Goal: Task Accomplishment & Management: Complete application form

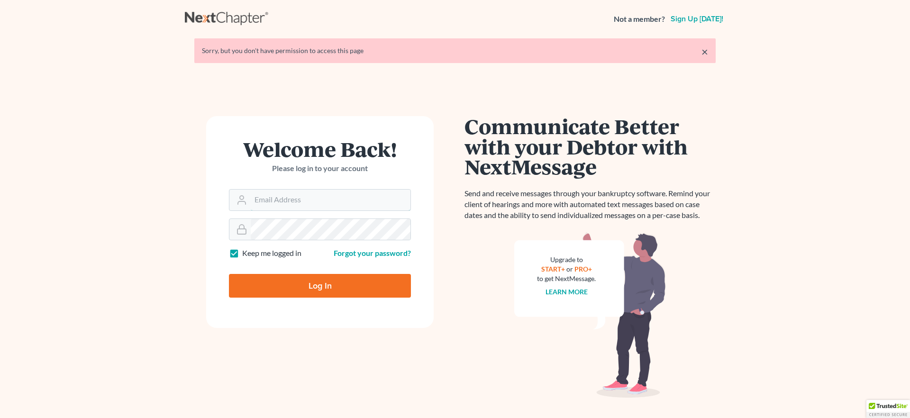
type input "[EMAIL_ADDRESS][DOMAIN_NAME]"
drag, startPoint x: 301, startPoint y: 284, endPoint x: 283, endPoint y: 280, distance: 17.9
click at [301, 284] on input "Log In" at bounding box center [320, 286] width 182 height 24
type input "Thinking..."
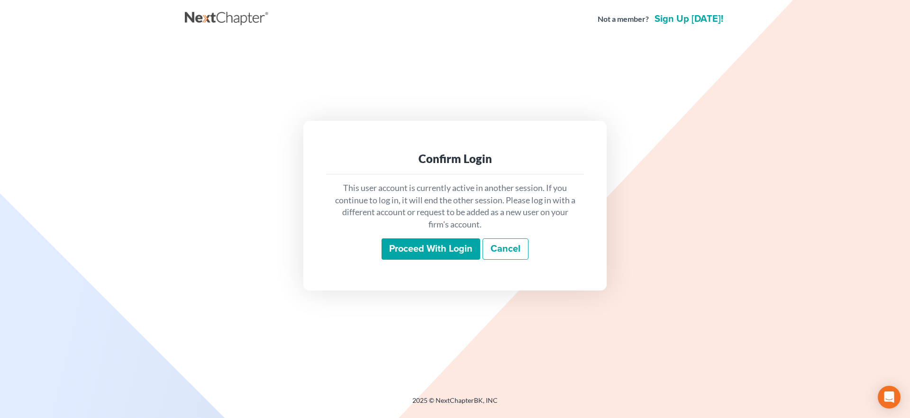
click at [454, 248] on input "Proceed with login" at bounding box center [431, 249] width 99 height 22
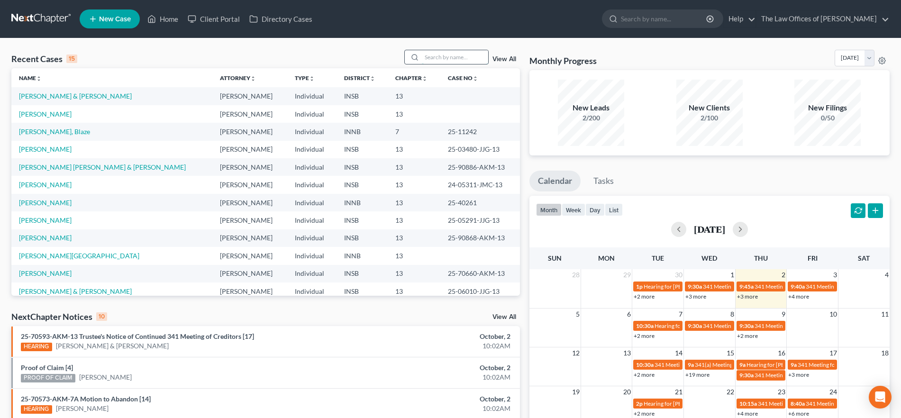
click at [439, 55] on input "search" at bounding box center [455, 57] width 66 height 14
type input "[PERSON_NAME]"
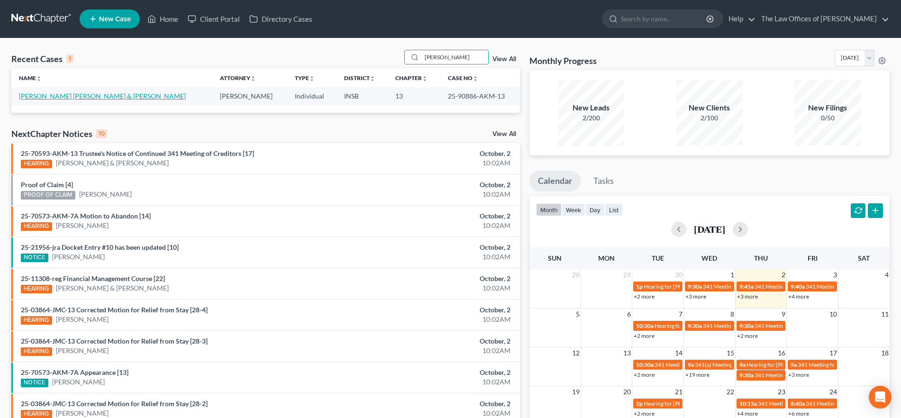
click at [88, 92] on link "[PERSON_NAME] [PERSON_NAME] & [PERSON_NAME]" at bounding box center [102, 96] width 167 height 8
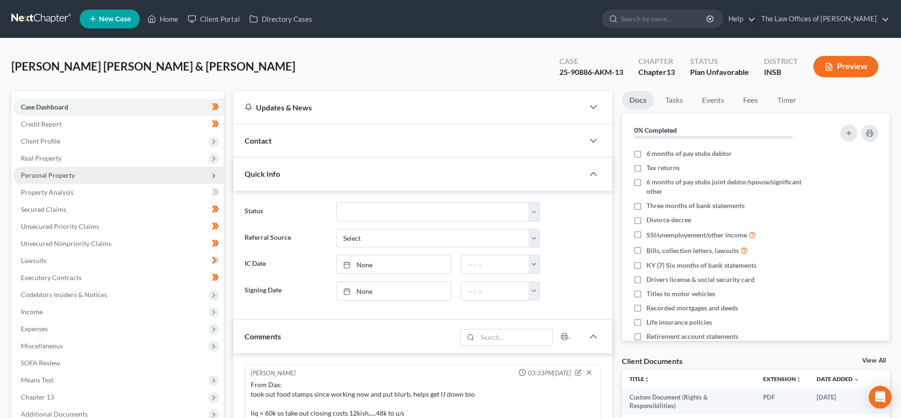
click at [65, 180] on span "Personal Property" at bounding box center [118, 175] width 211 height 17
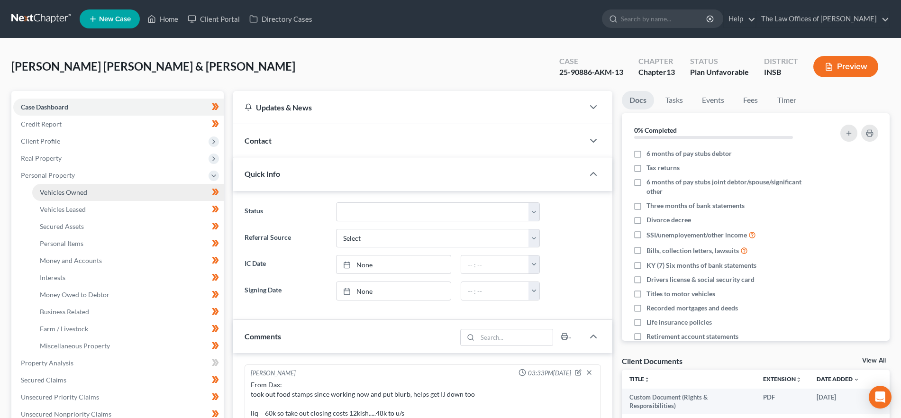
click at [69, 190] on span "Vehicles Owned" at bounding box center [63, 192] width 47 height 8
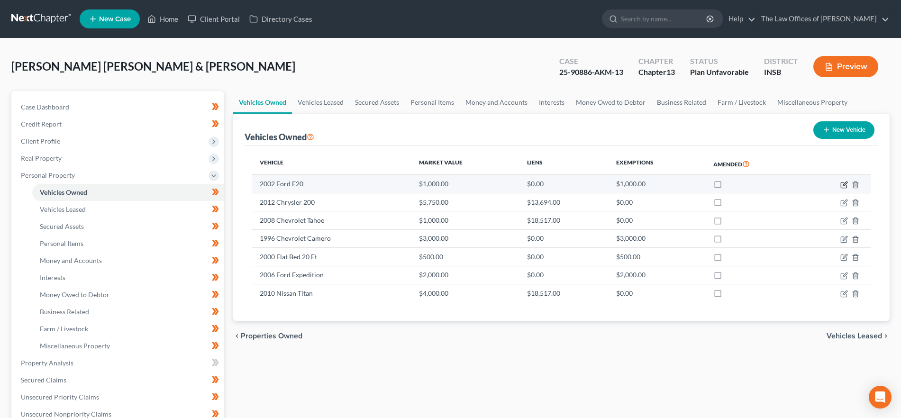
click at [843, 183] on icon "button" at bounding box center [845, 185] width 8 height 8
select select "0"
select select "24"
select select "4"
select select "2"
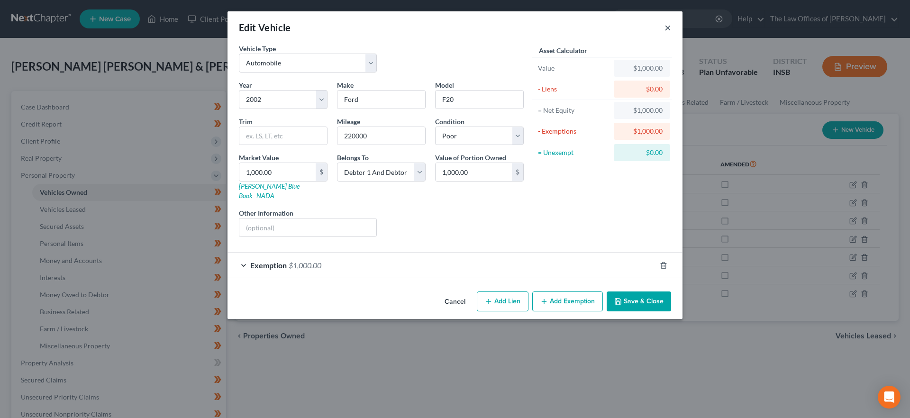
click at [667, 28] on button "×" at bounding box center [668, 27] width 7 height 11
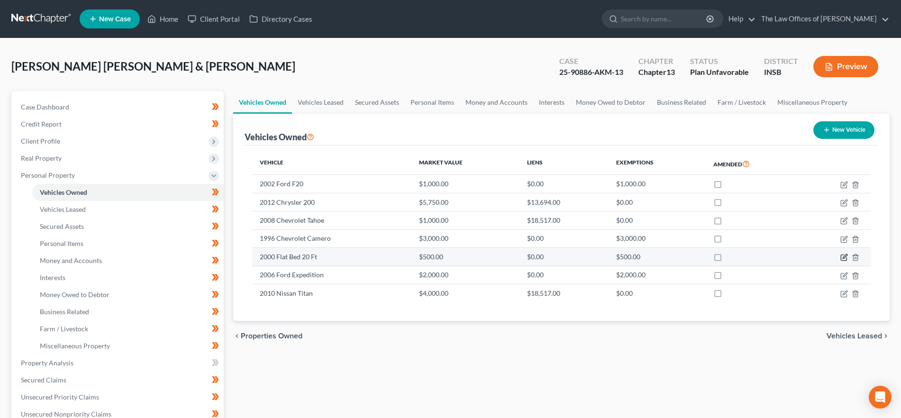
click at [847, 255] on icon "button" at bounding box center [845, 257] width 4 height 4
select select "2"
select select "26"
select select "3"
select select "2"
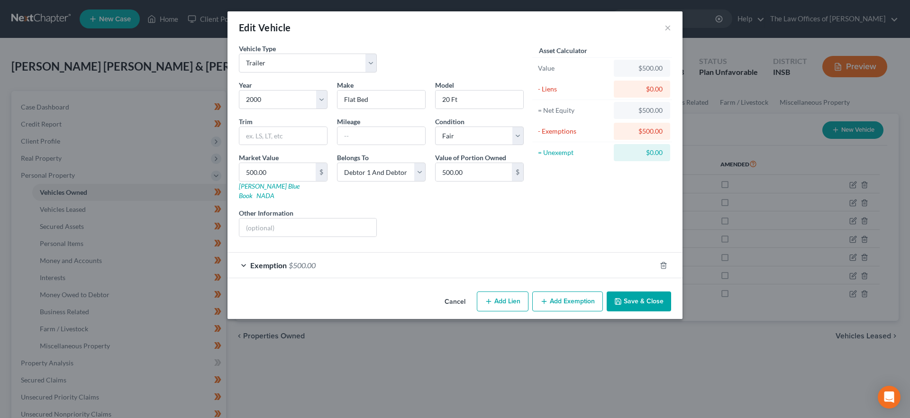
click at [663, 24] on div "Edit Vehicle ×" at bounding box center [455, 27] width 455 height 32
click at [668, 26] on button "×" at bounding box center [668, 27] width 7 height 11
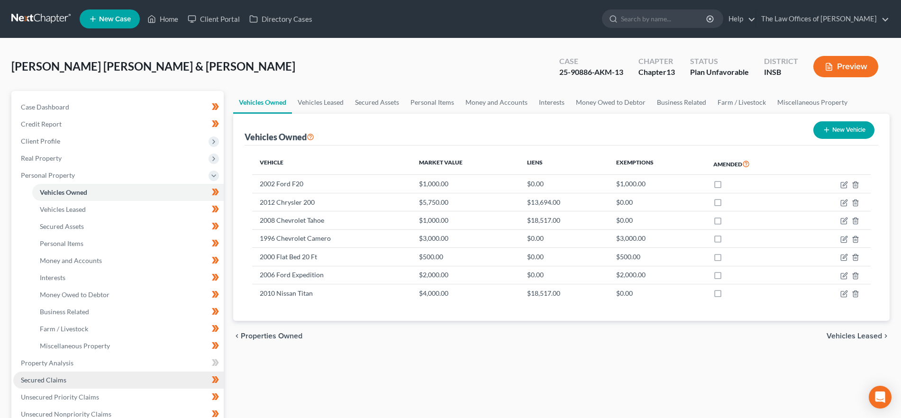
click at [74, 376] on link "Secured Claims" at bounding box center [118, 380] width 211 height 17
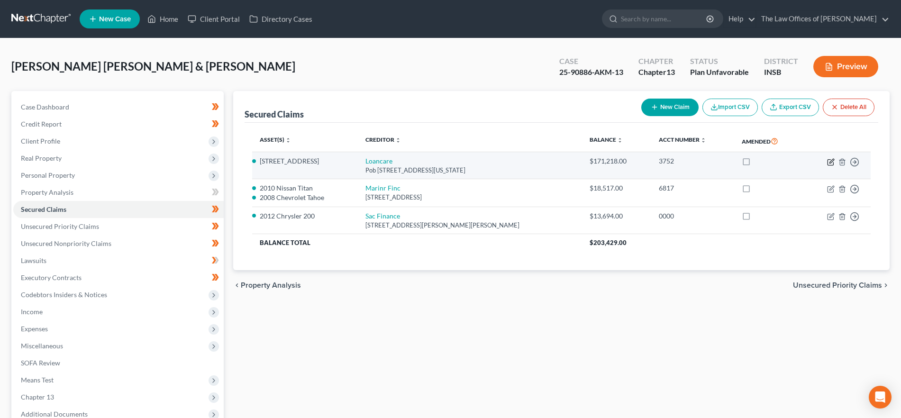
click at [833, 161] on icon "button" at bounding box center [832, 161] width 4 height 4
select select "48"
select select "2"
select select "0"
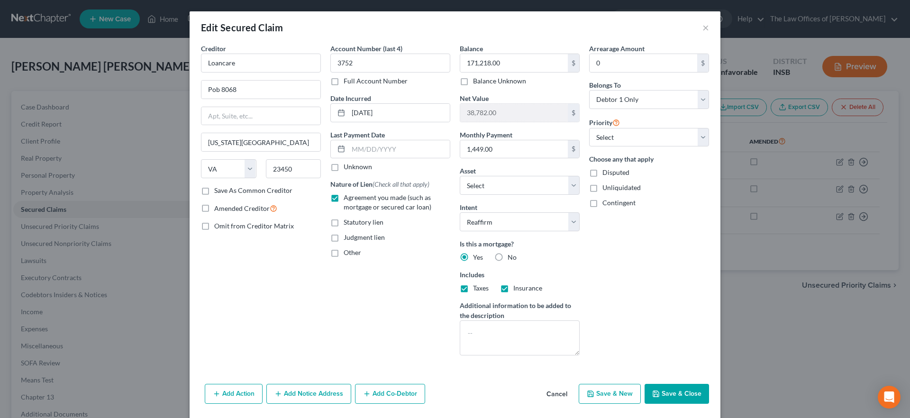
click at [697, 24] on div "Edit Secured Claim ×" at bounding box center [455, 27] width 531 height 32
click at [703, 27] on button "×" at bounding box center [706, 27] width 7 height 11
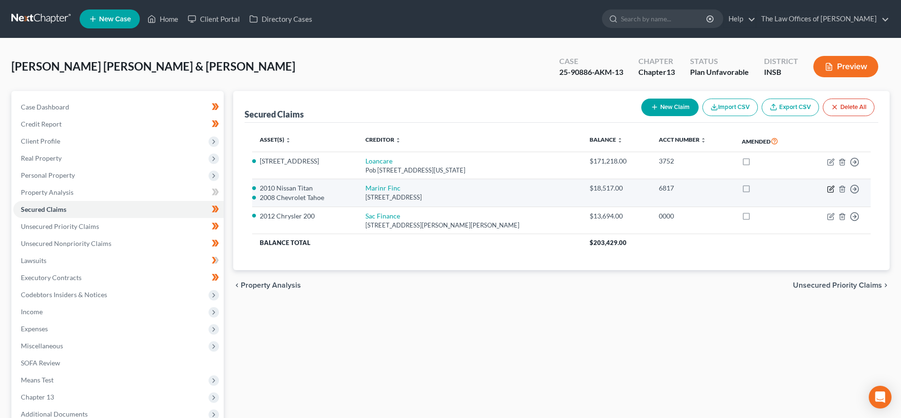
click at [829, 187] on icon "button" at bounding box center [831, 189] width 8 height 8
select select "21"
select select "1"
select select "2645417"
select select "2"
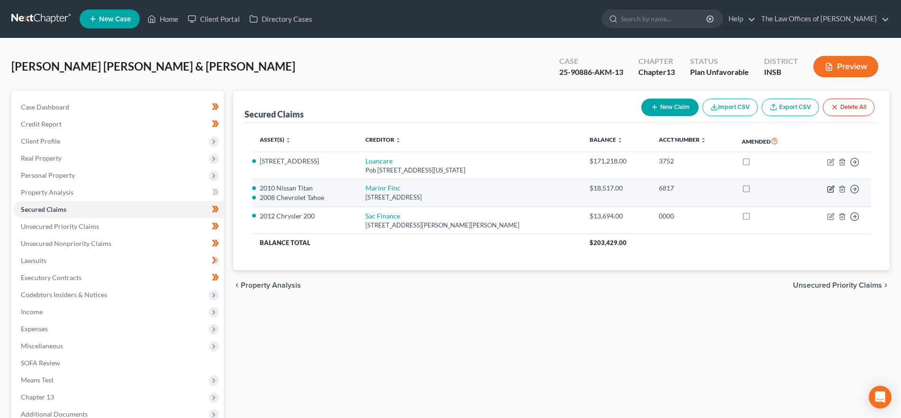
select select "2"
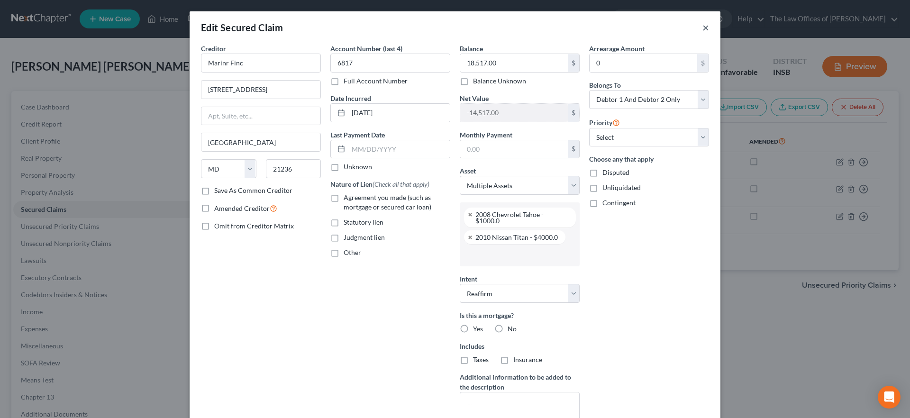
click at [703, 25] on button "×" at bounding box center [706, 27] width 7 height 11
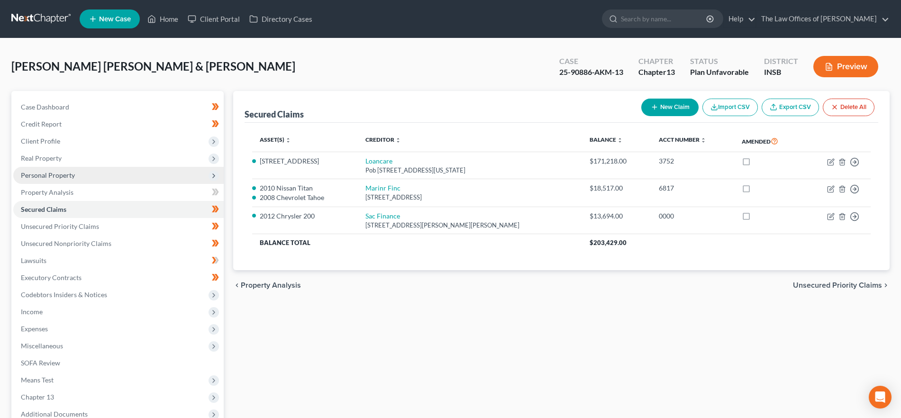
click at [60, 172] on span "Personal Property" at bounding box center [48, 175] width 54 height 8
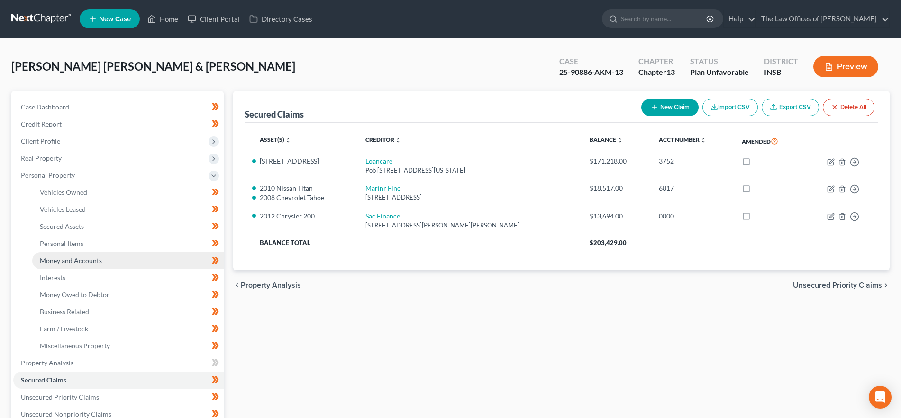
click at [95, 263] on span "Money and Accounts" at bounding box center [71, 260] width 62 height 8
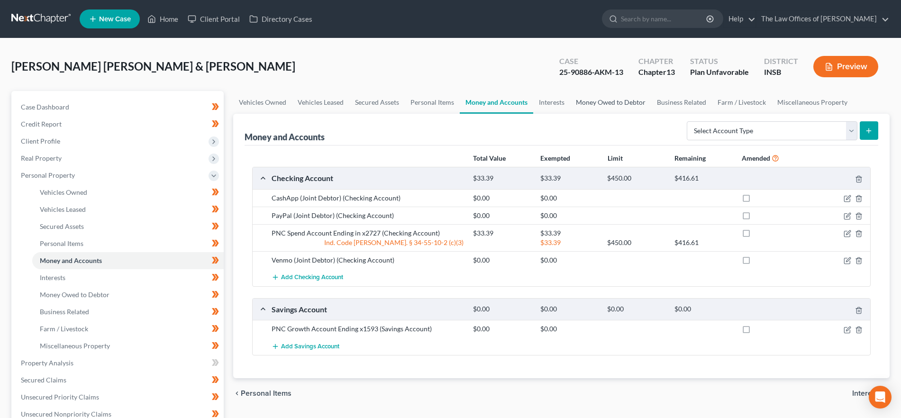
drag, startPoint x: 609, startPoint y: 100, endPoint x: 616, endPoint y: 105, distance: 8.9
click at [608, 100] on link "Money Owed to Debtor" at bounding box center [610, 102] width 81 height 23
